Goal: Transaction & Acquisition: Purchase product/service

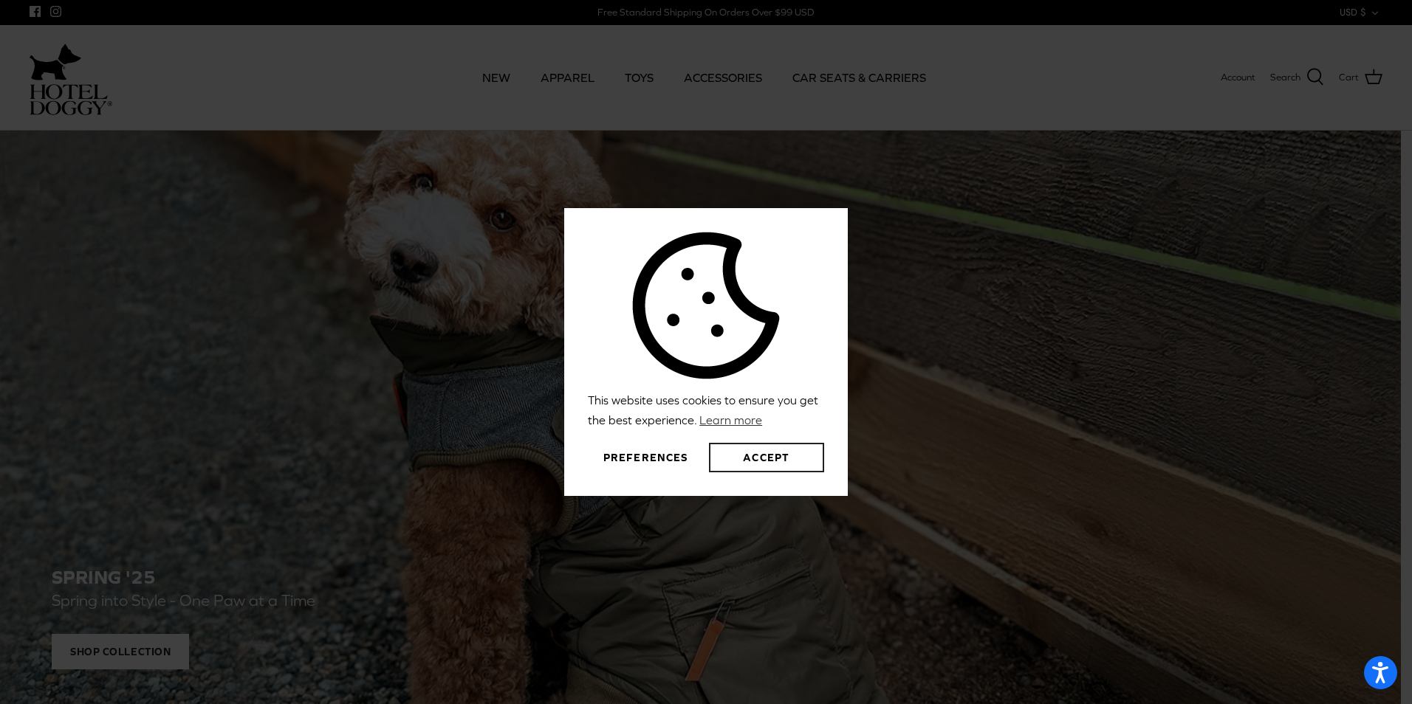
click at [780, 457] on button "Accept" at bounding box center [766, 458] width 115 height 30
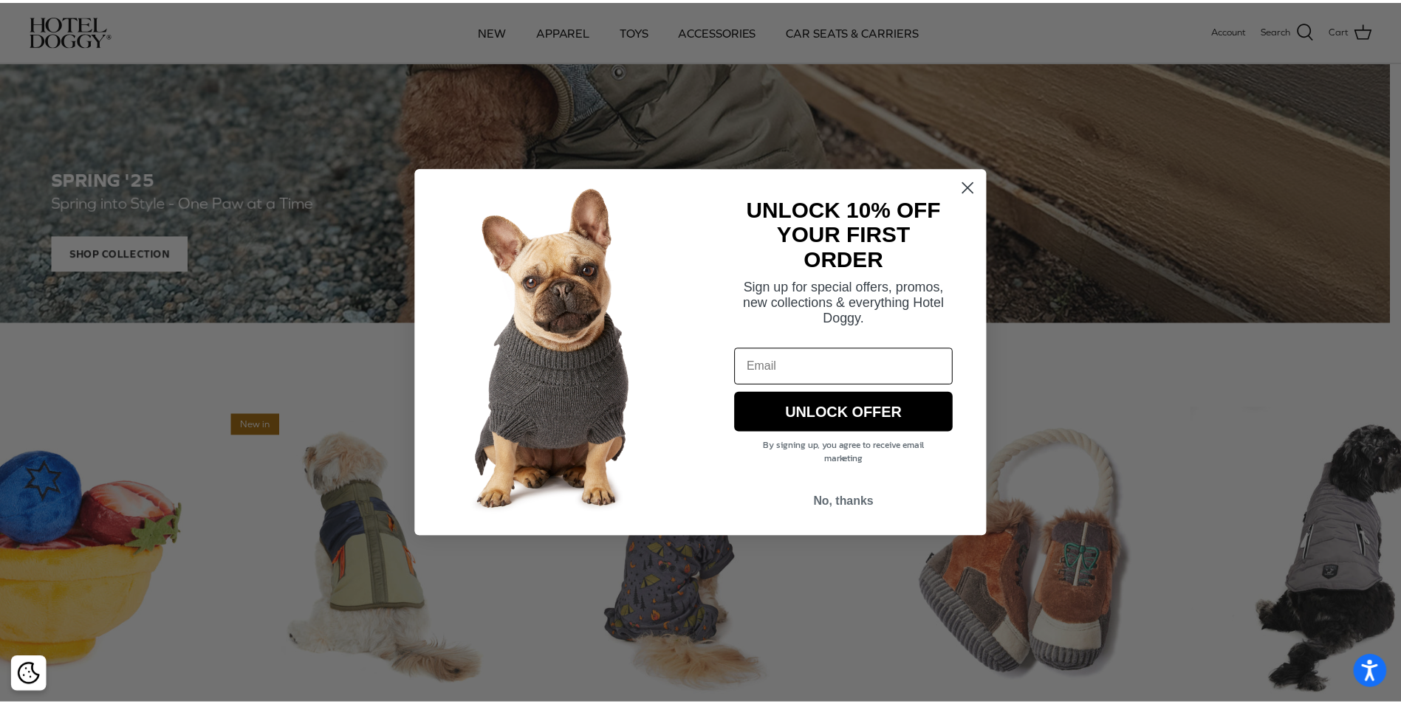
scroll to position [295, 0]
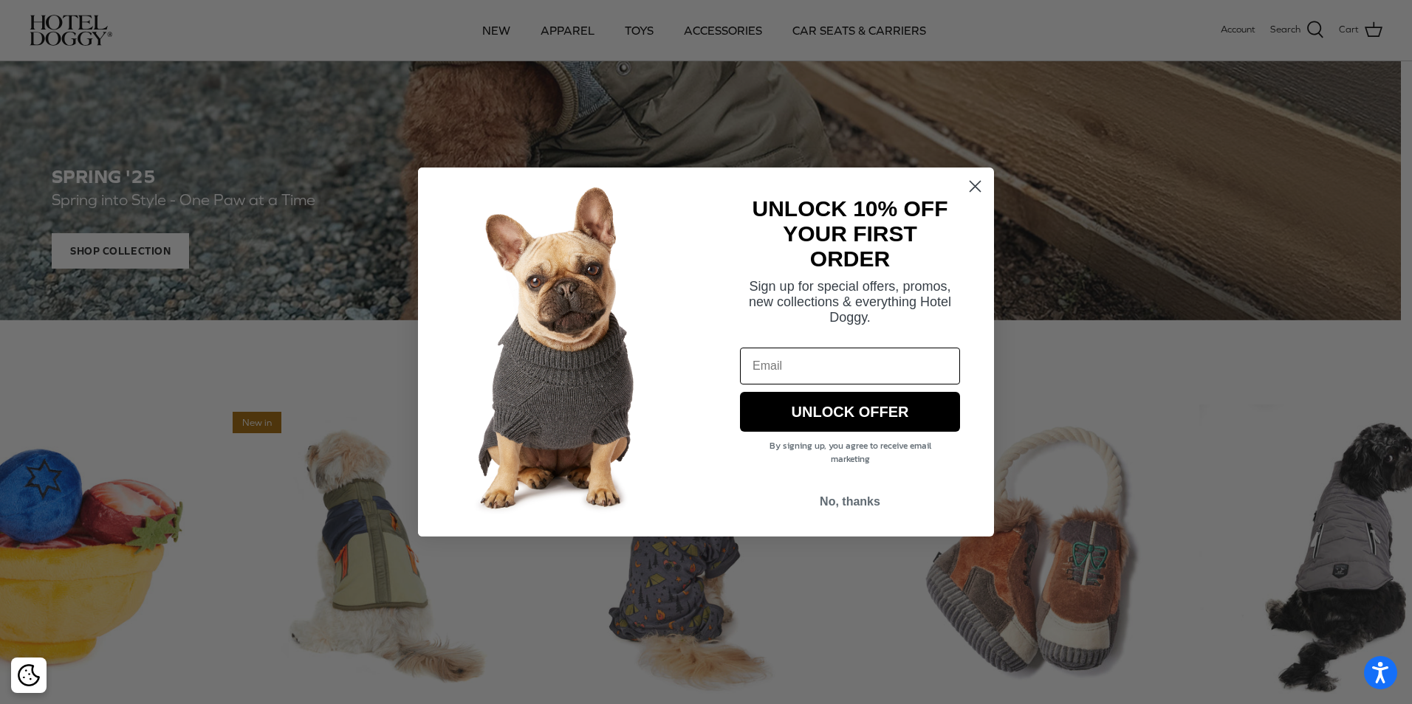
drag, startPoint x: 977, startPoint y: 182, endPoint x: 1003, endPoint y: 182, distance: 26.6
click at [978, 182] on circle "Close dialog" at bounding box center [975, 186] width 24 height 24
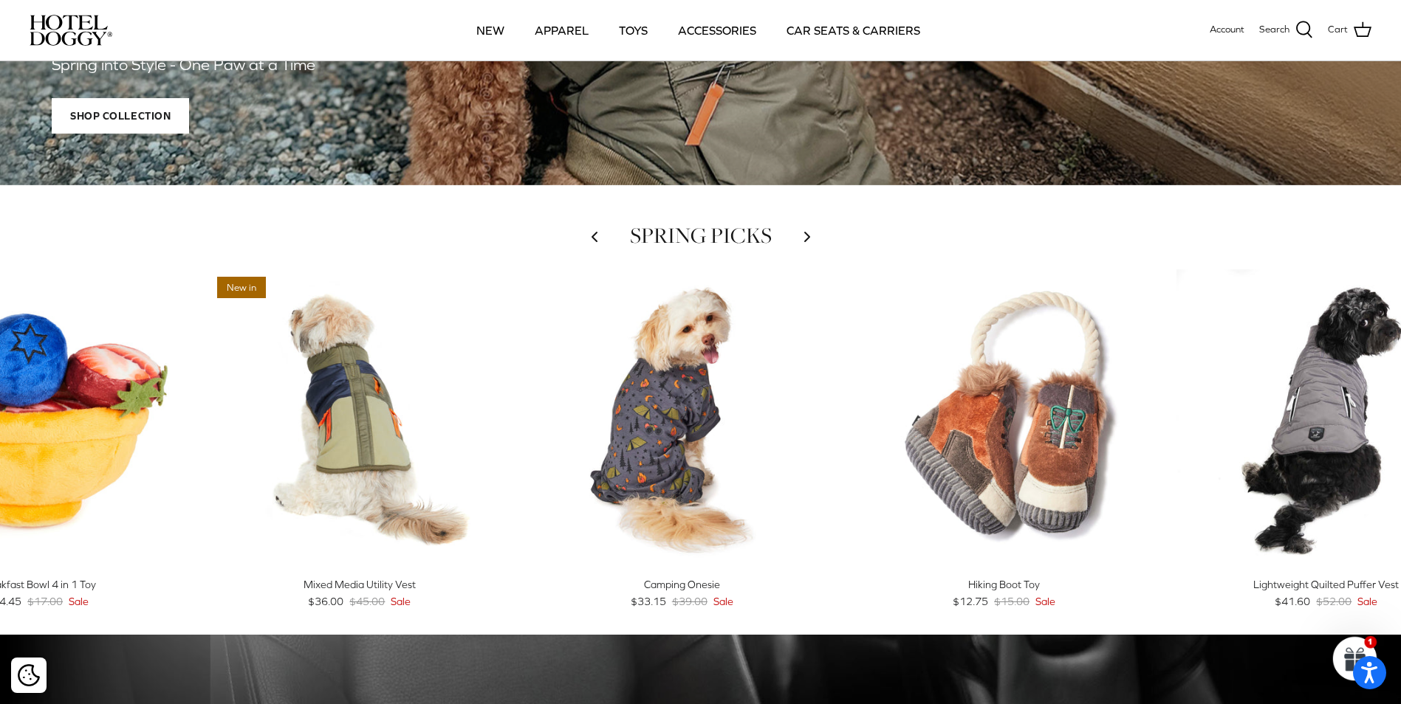
scroll to position [492, 0]
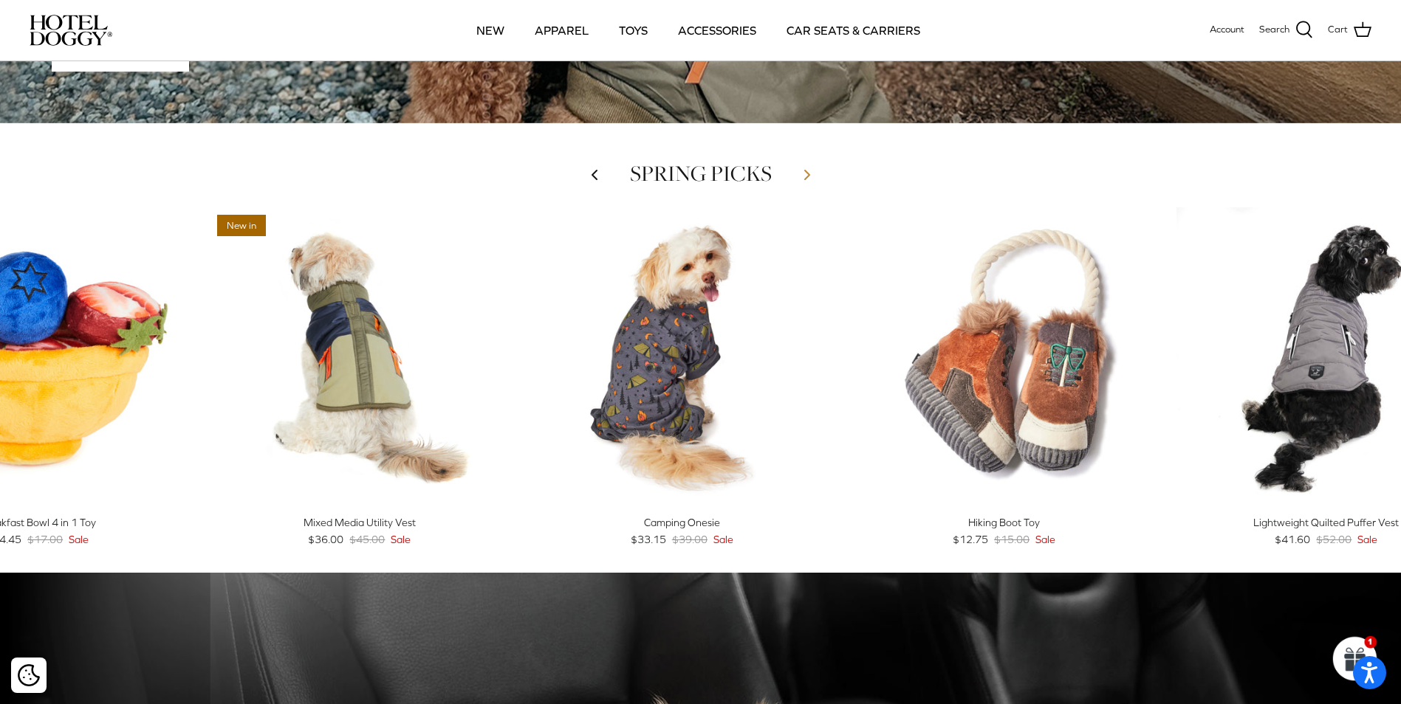
click at [805, 171] on polyline at bounding box center [807, 175] width 4 height 9
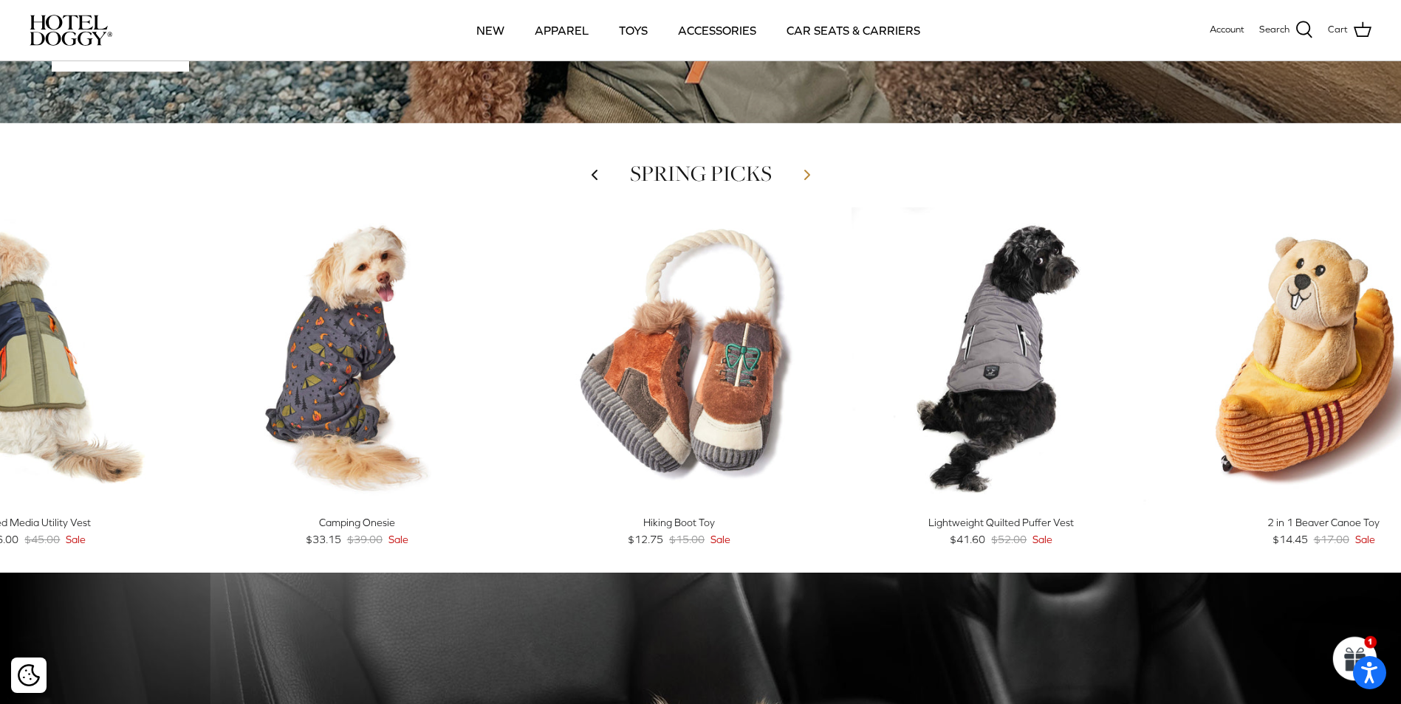
click at [805, 171] on polyline at bounding box center [807, 175] width 4 height 9
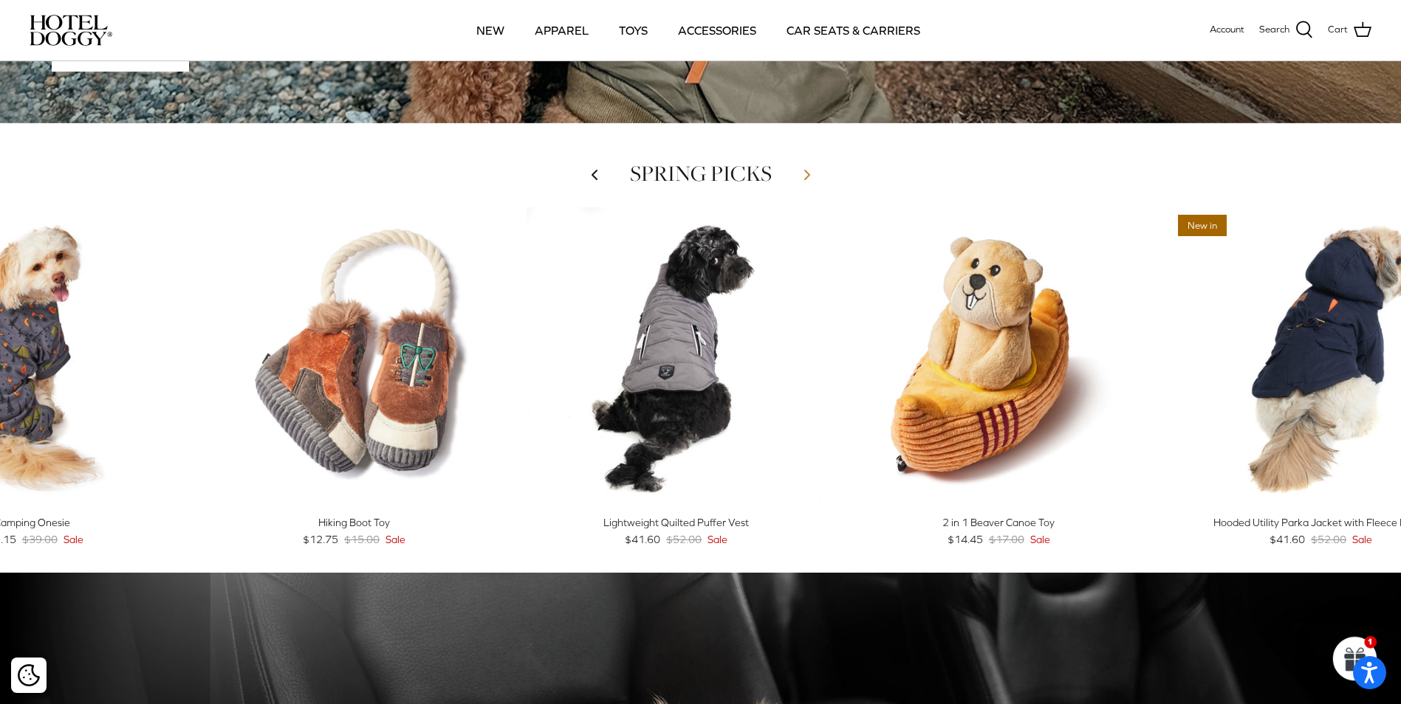
click at [805, 171] on polyline at bounding box center [807, 175] width 4 height 9
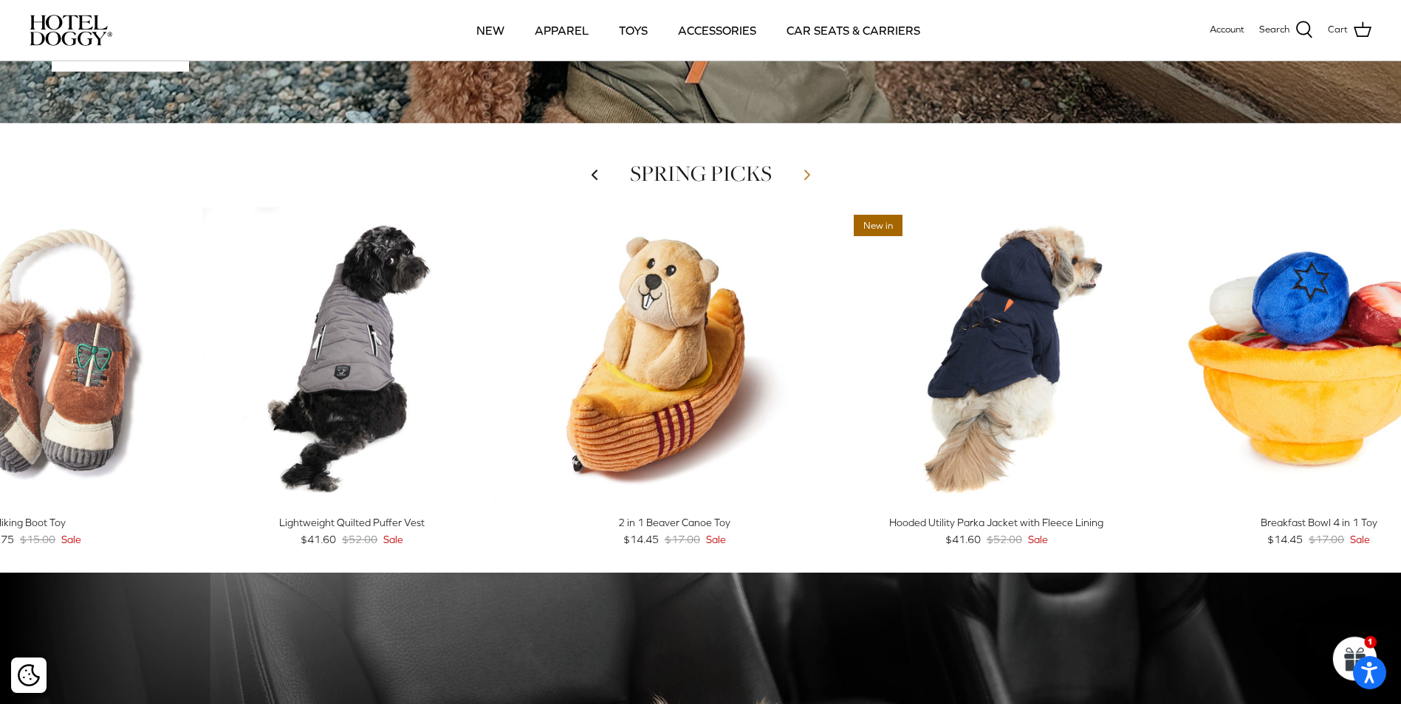
click at [805, 171] on polyline at bounding box center [807, 175] width 4 height 9
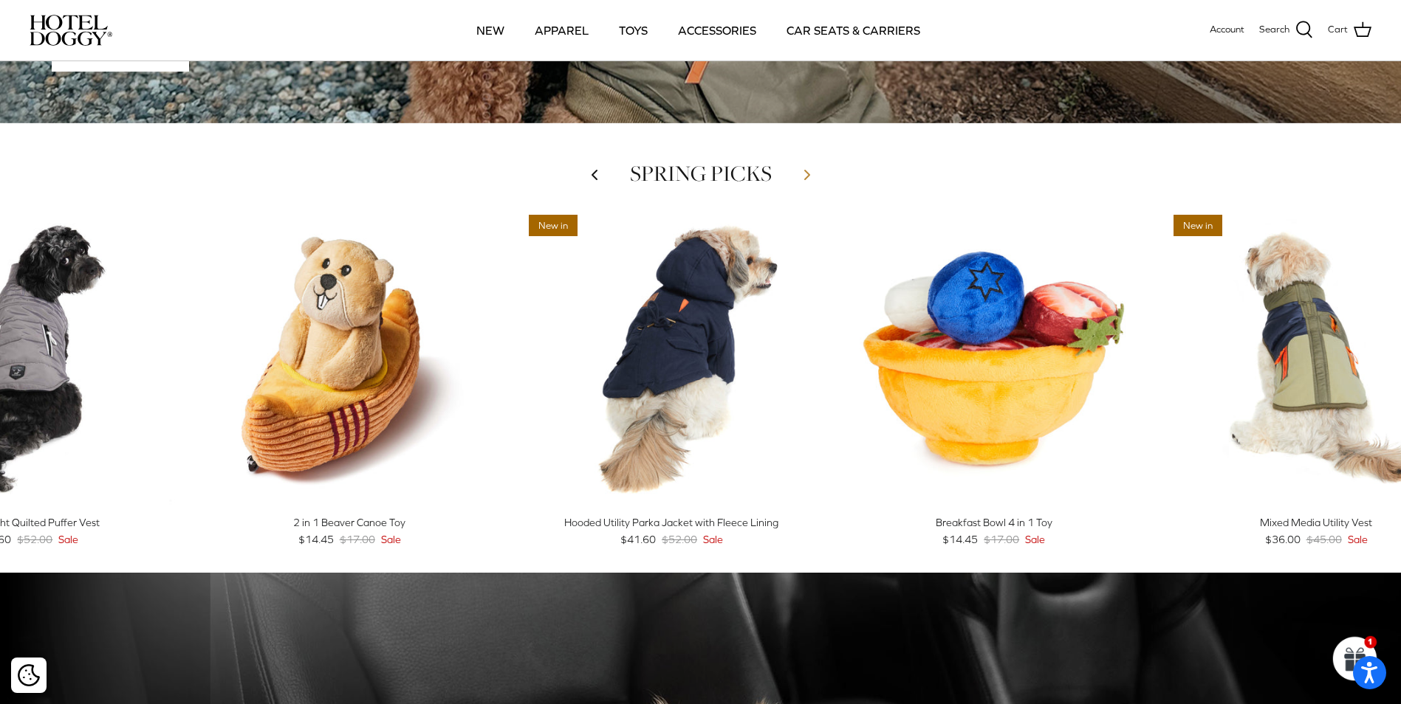
click at [803, 171] on icon "Right" at bounding box center [807, 175] width 18 height 18
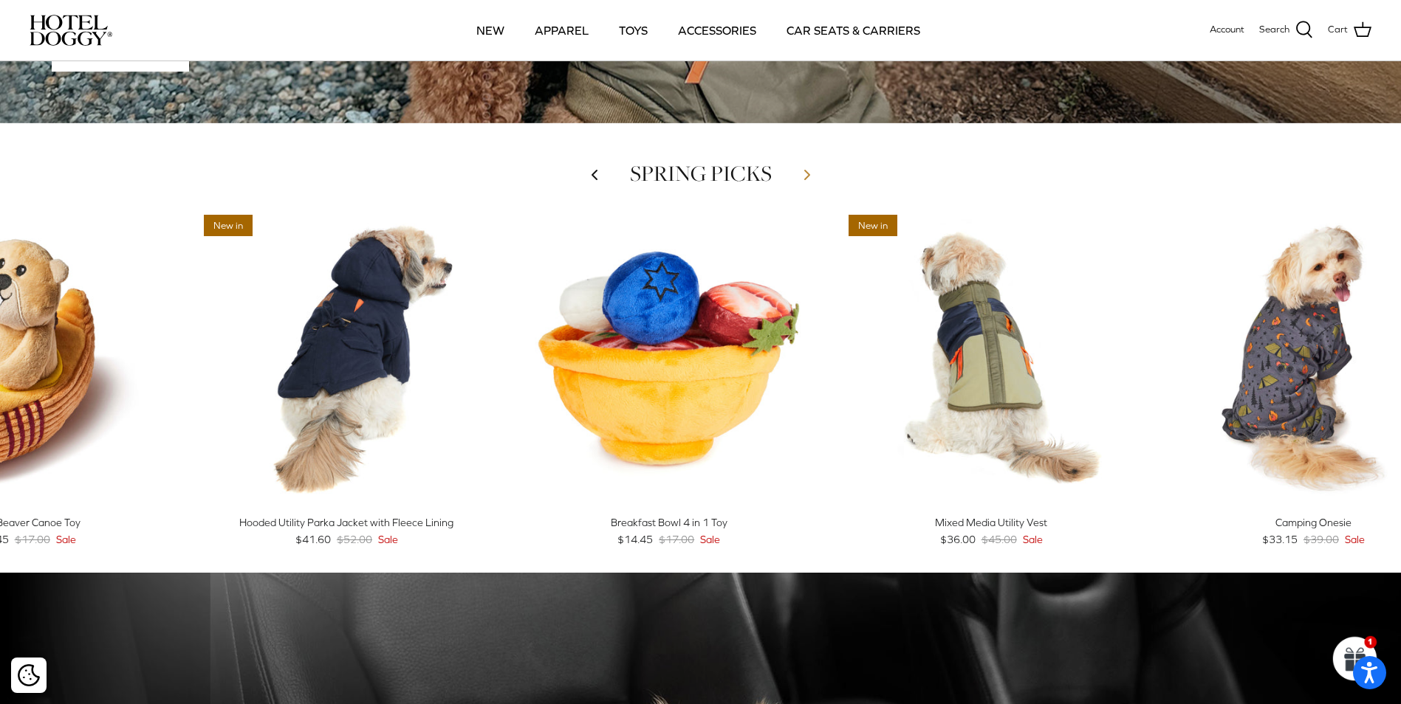
click at [803, 171] on icon "Right" at bounding box center [807, 175] width 18 height 18
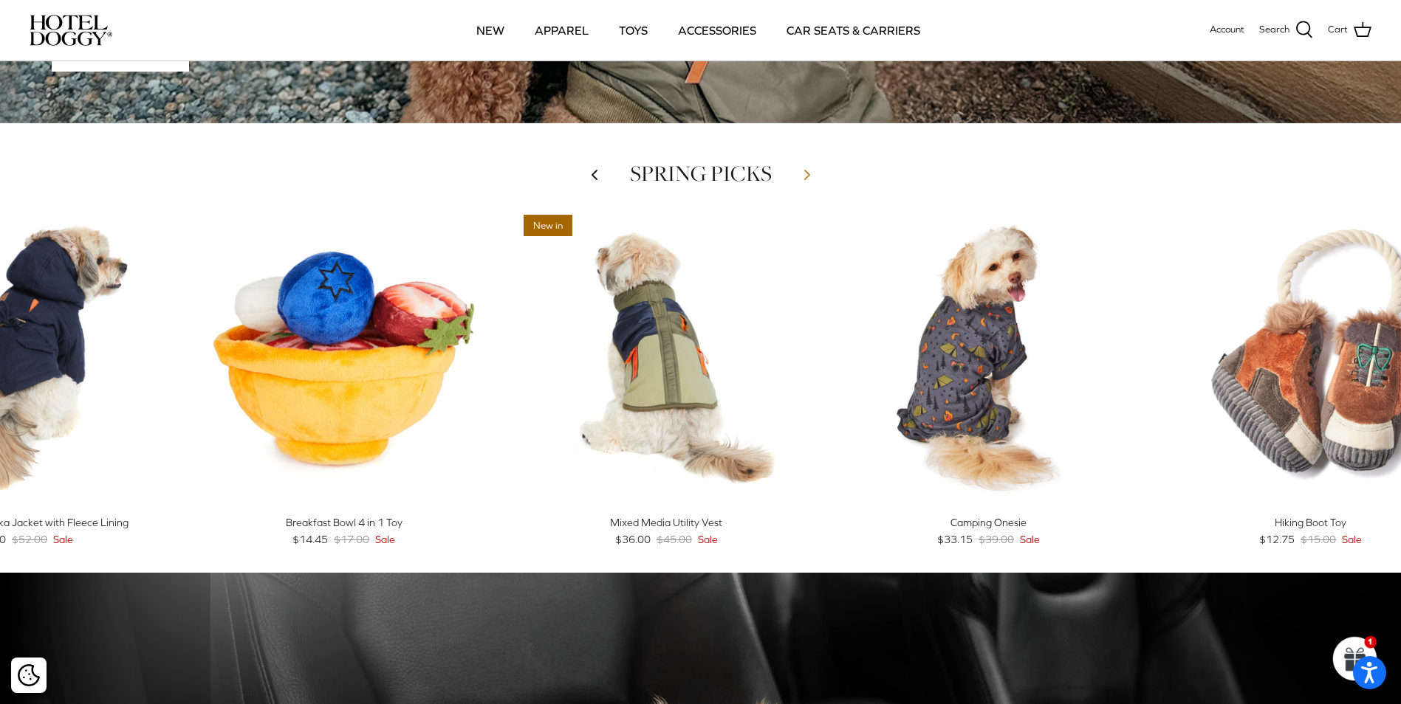
click at [803, 171] on icon "Right" at bounding box center [807, 175] width 18 height 18
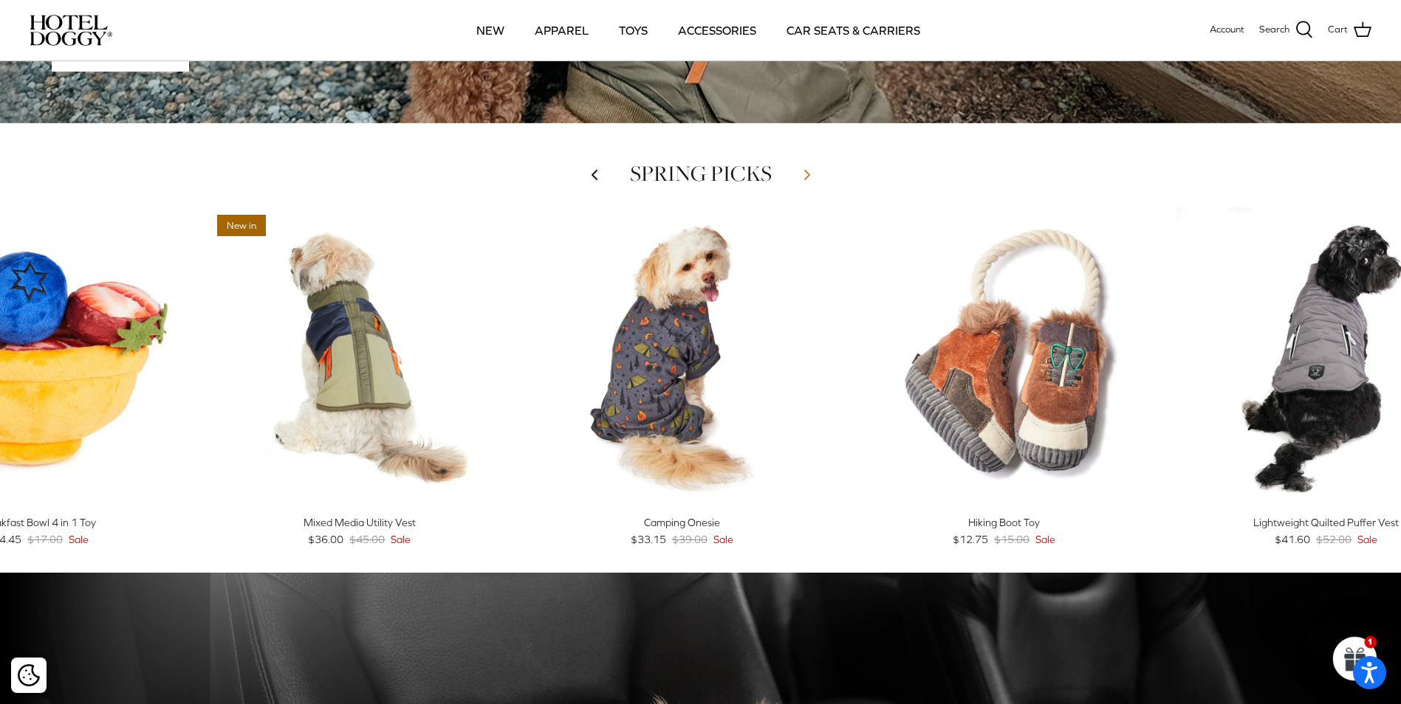
click at [803, 171] on icon "Right" at bounding box center [807, 175] width 18 height 18
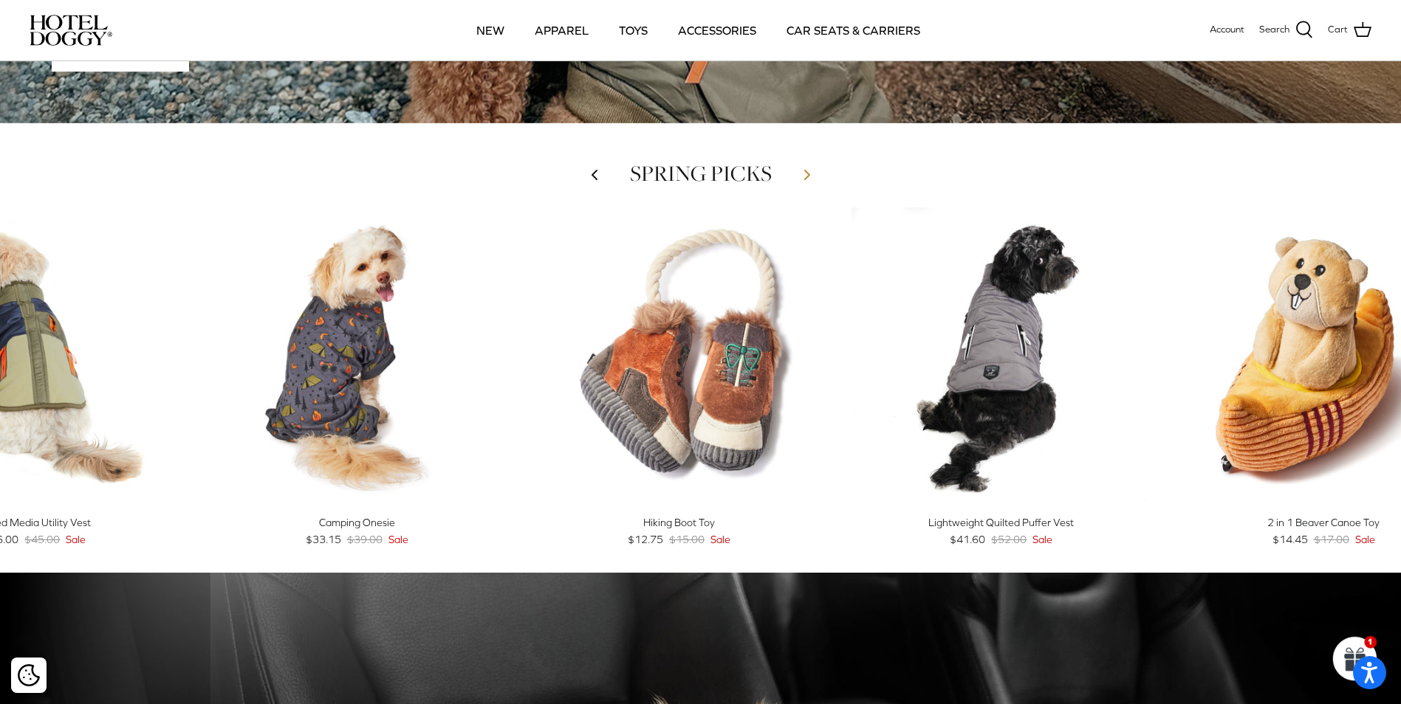
click at [803, 171] on icon "Right" at bounding box center [807, 175] width 18 height 18
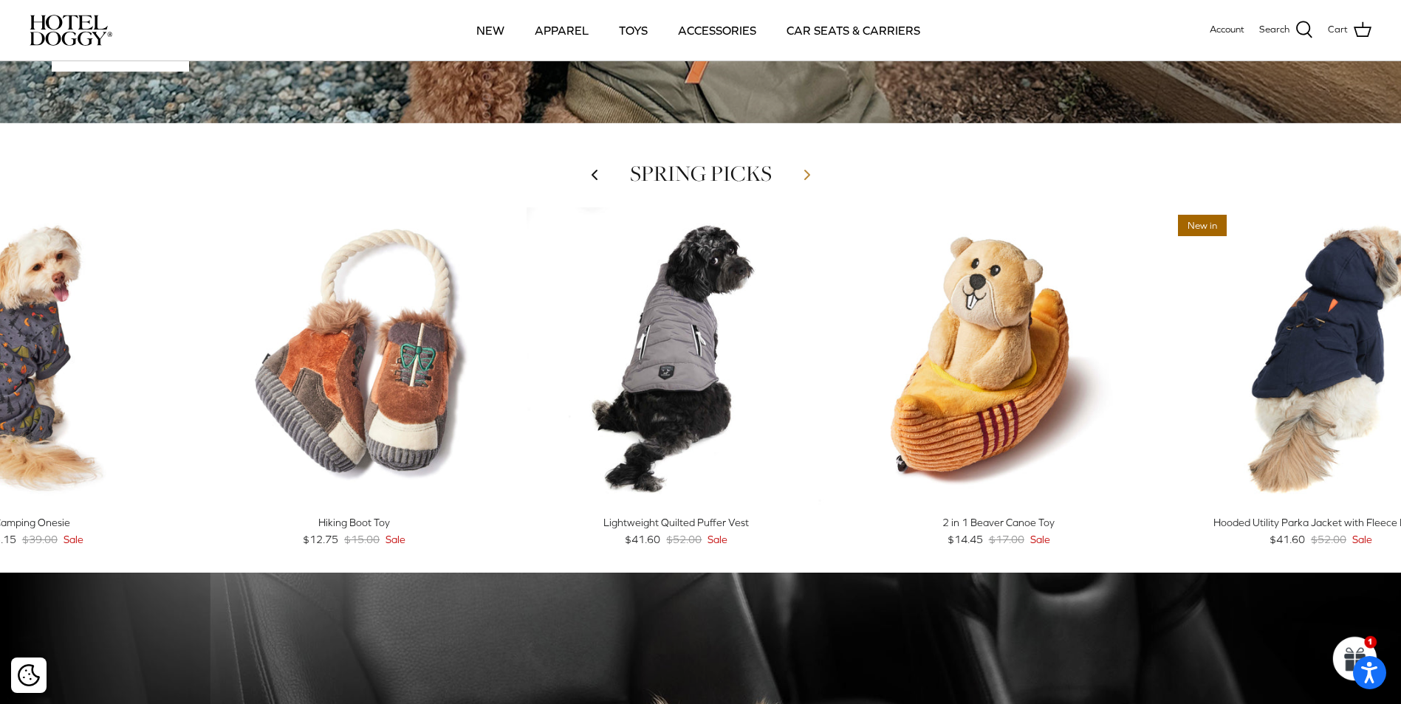
click at [803, 171] on icon "Right" at bounding box center [807, 175] width 18 height 18
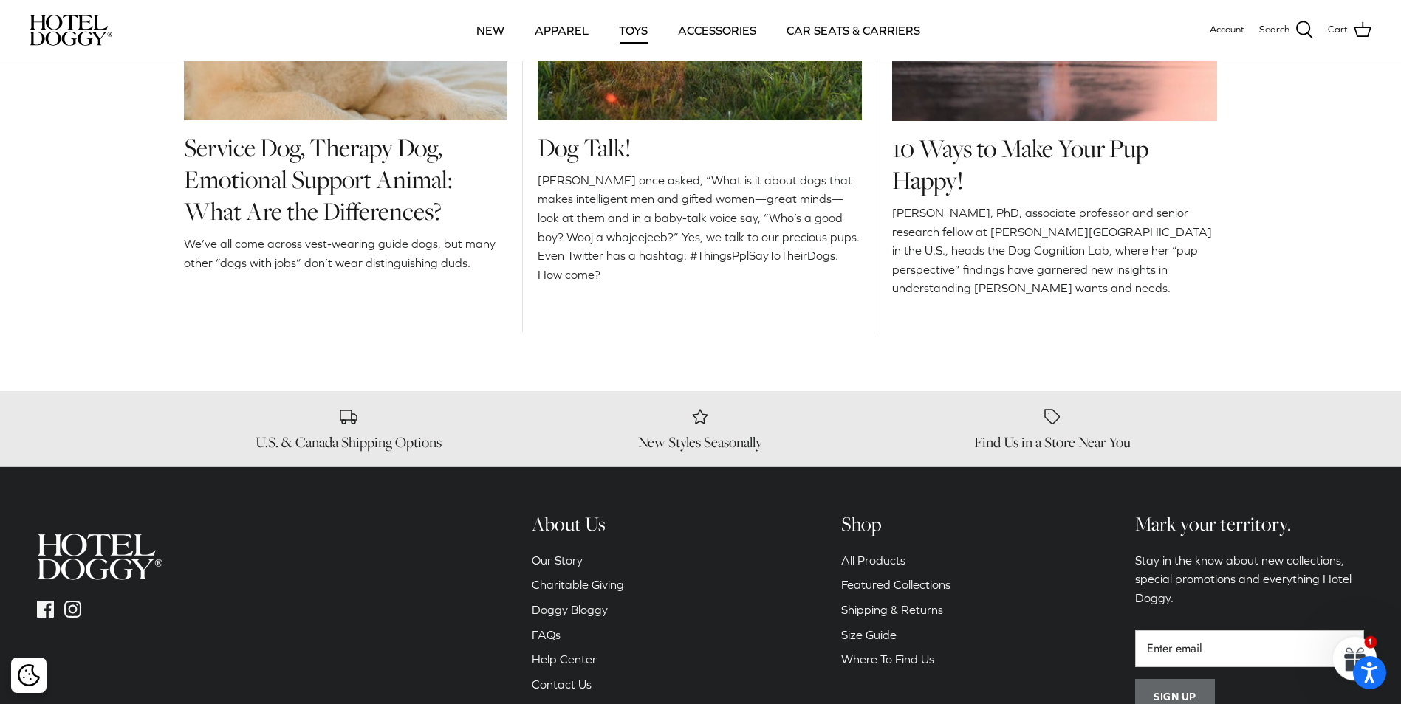
scroll to position [1843, 0]
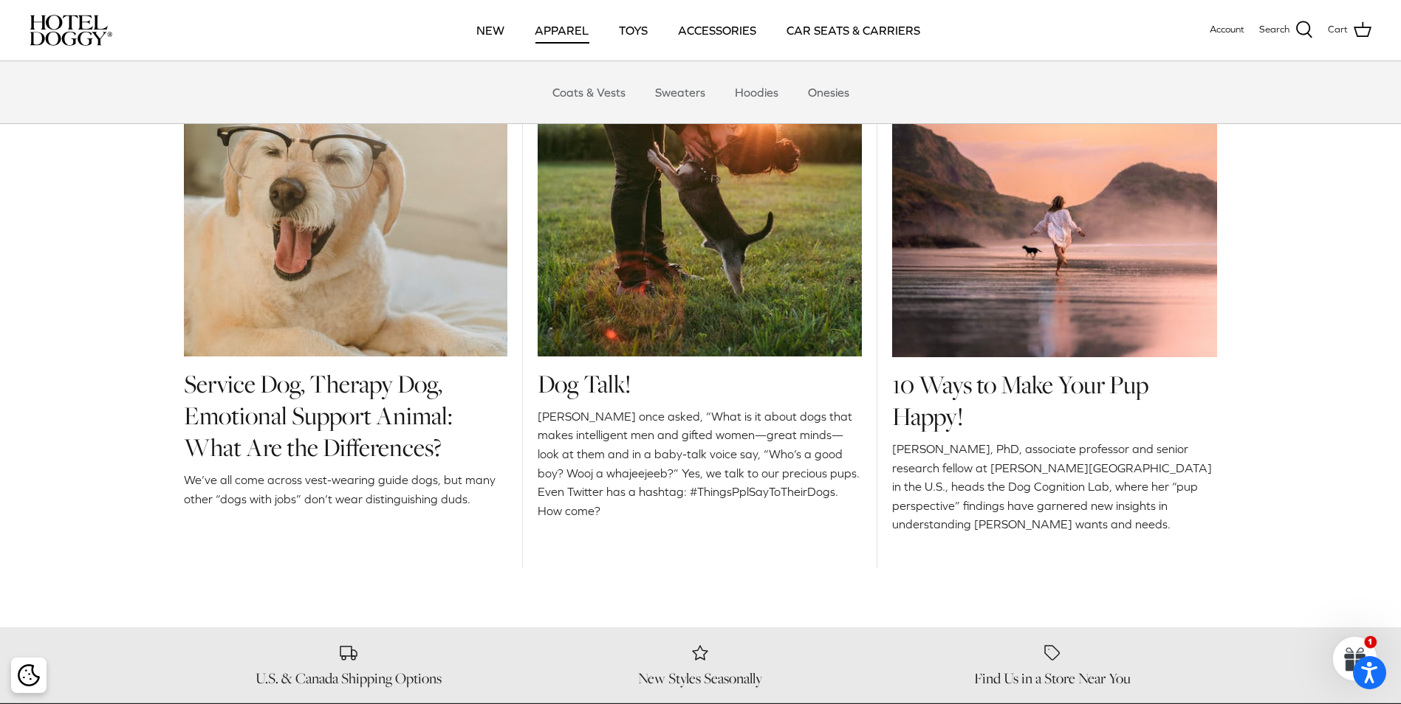
click at [560, 23] on link "APPAREL" at bounding box center [561, 30] width 80 height 50
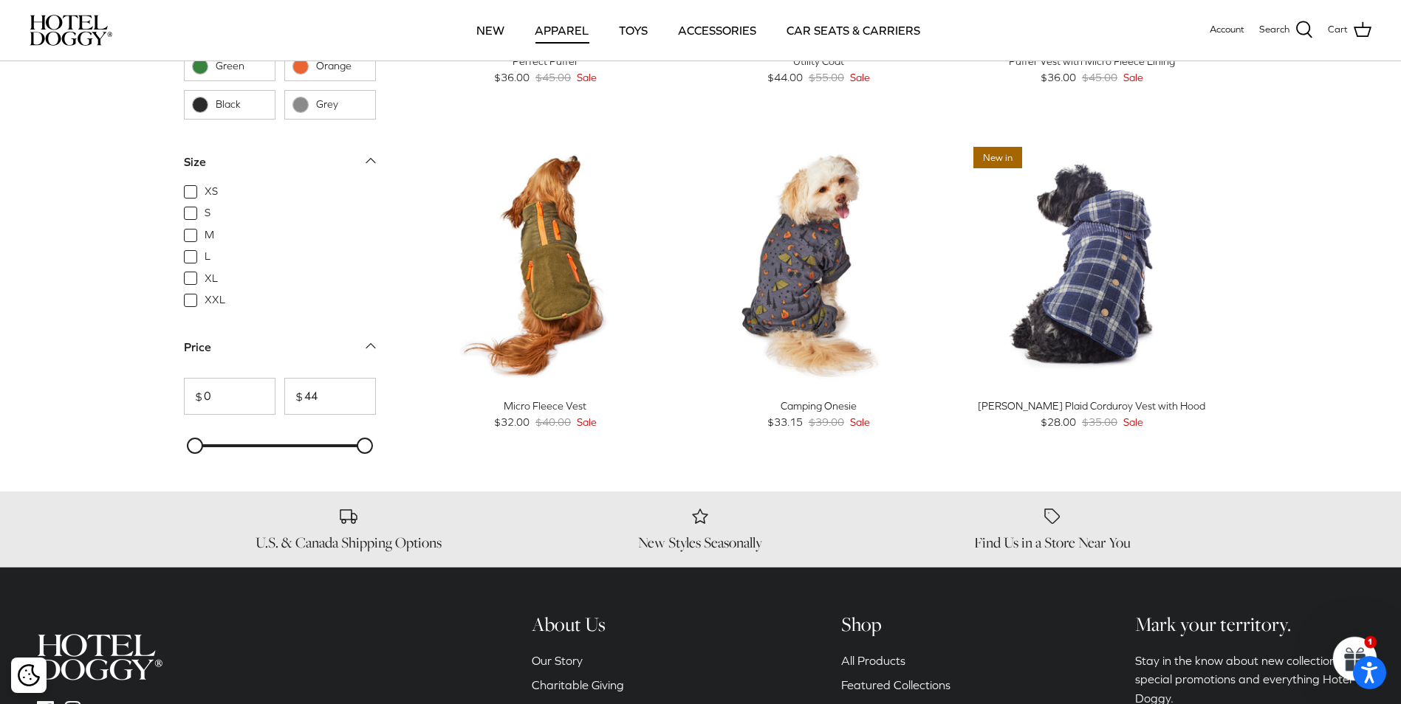
scroll to position [1772, 0]
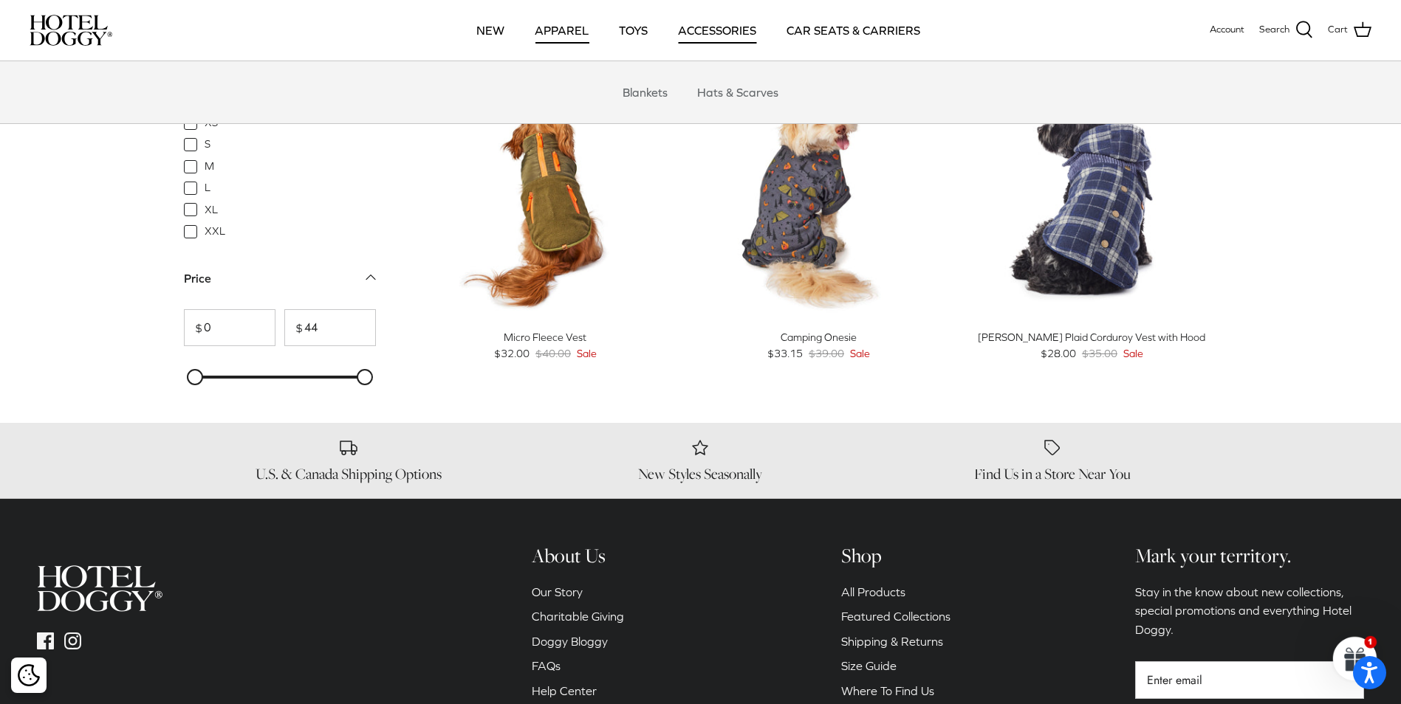
click at [735, 32] on link "ACCESSORIES" at bounding box center [717, 30] width 105 height 50
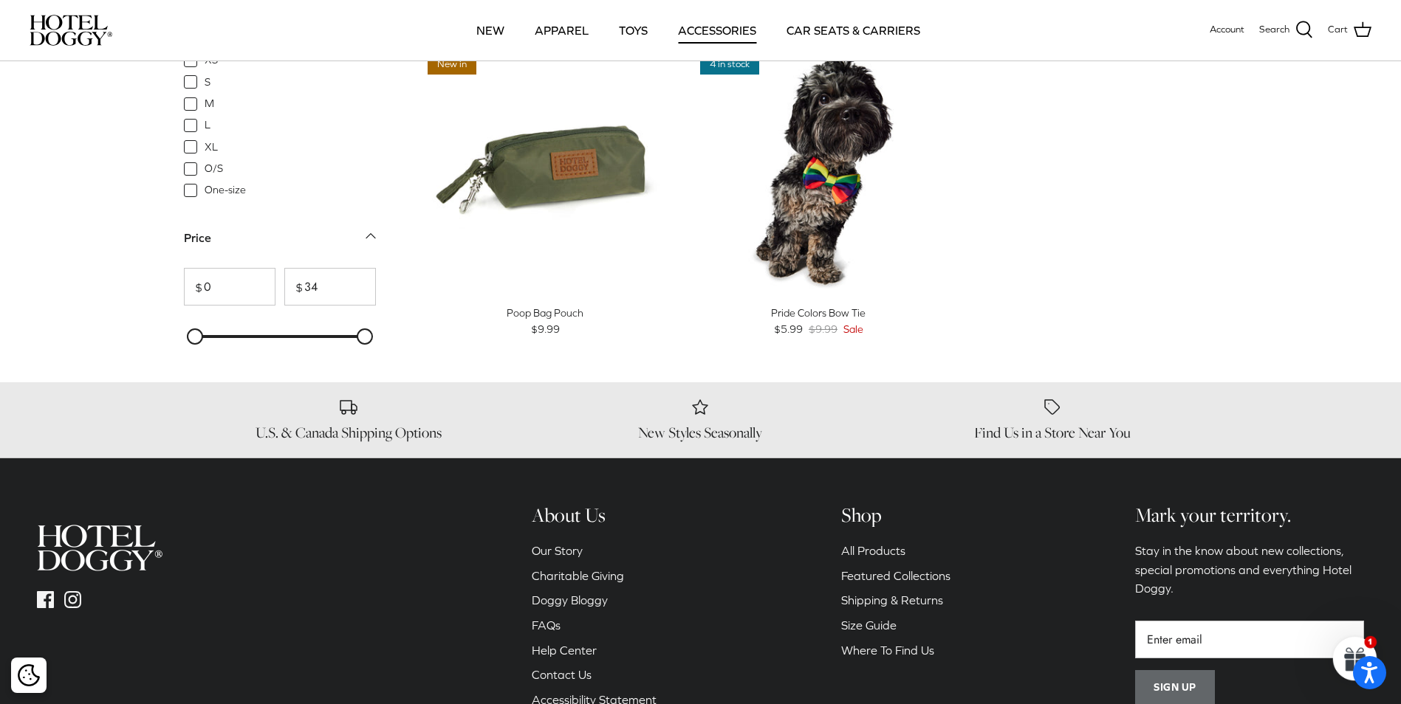
scroll to position [788, 0]
